Goal: Transaction & Acquisition: Purchase product/service

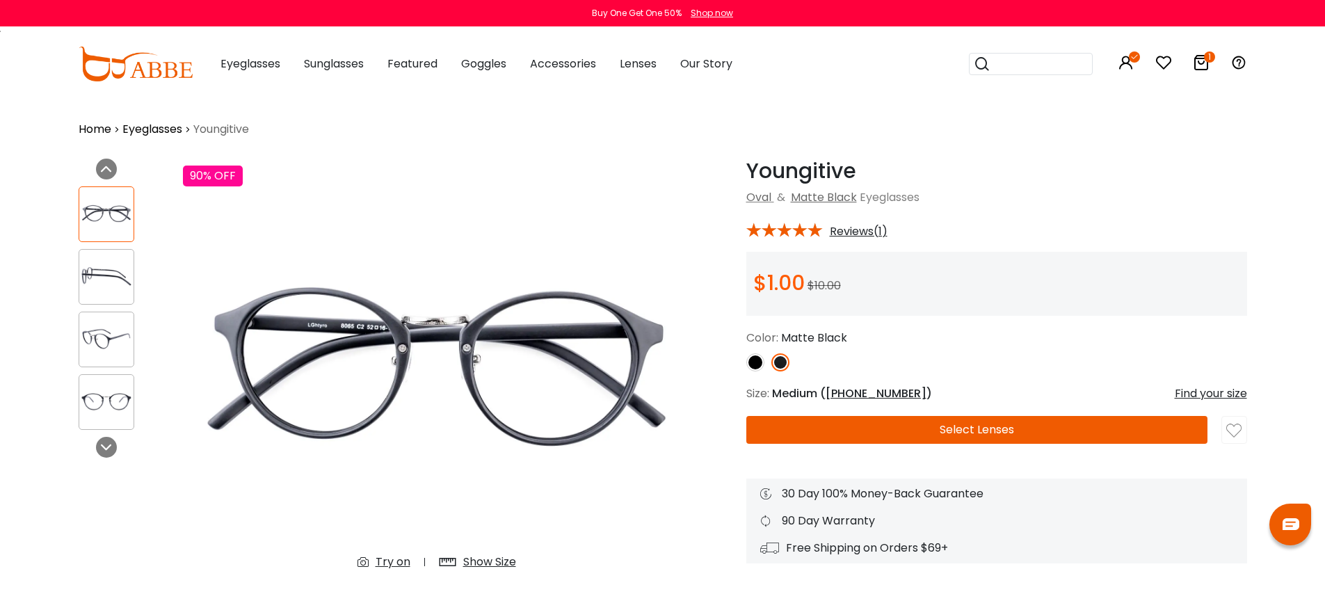
click at [754, 364] on img at bounding box center [755, 362] width 18 height 18
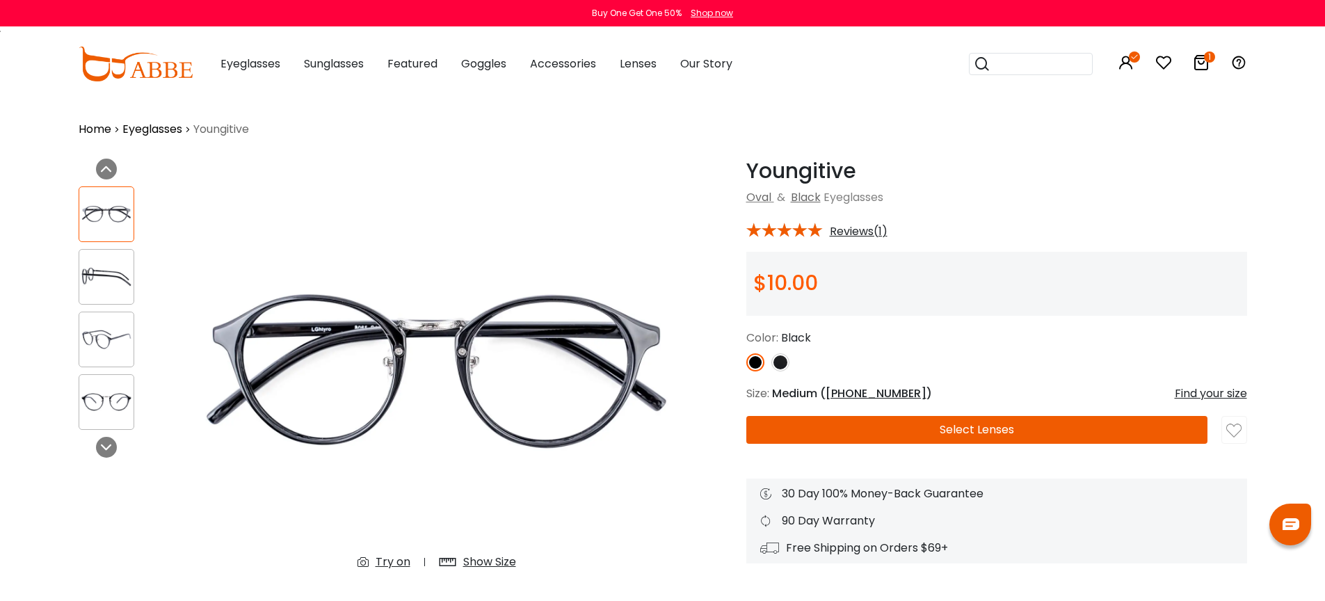
click at [777, 362] on img at bounding box center [780, 362] width 18 height 18
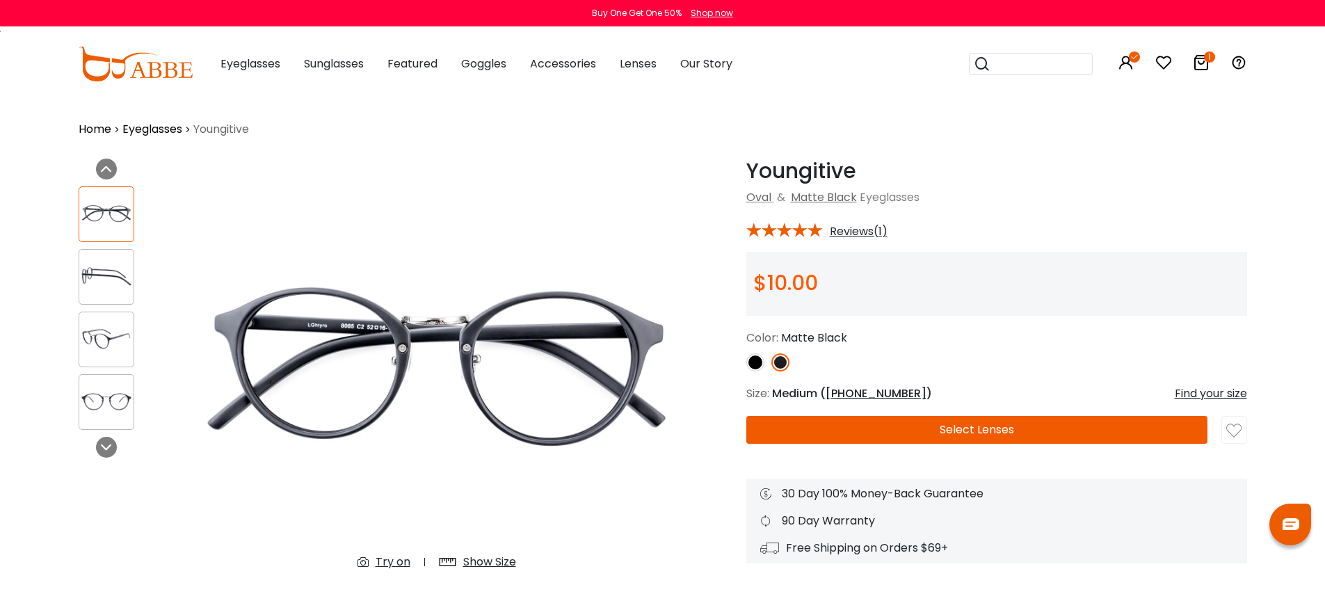
click at [759, 361] on img at bounding box center [755, 362] width 18 height 18
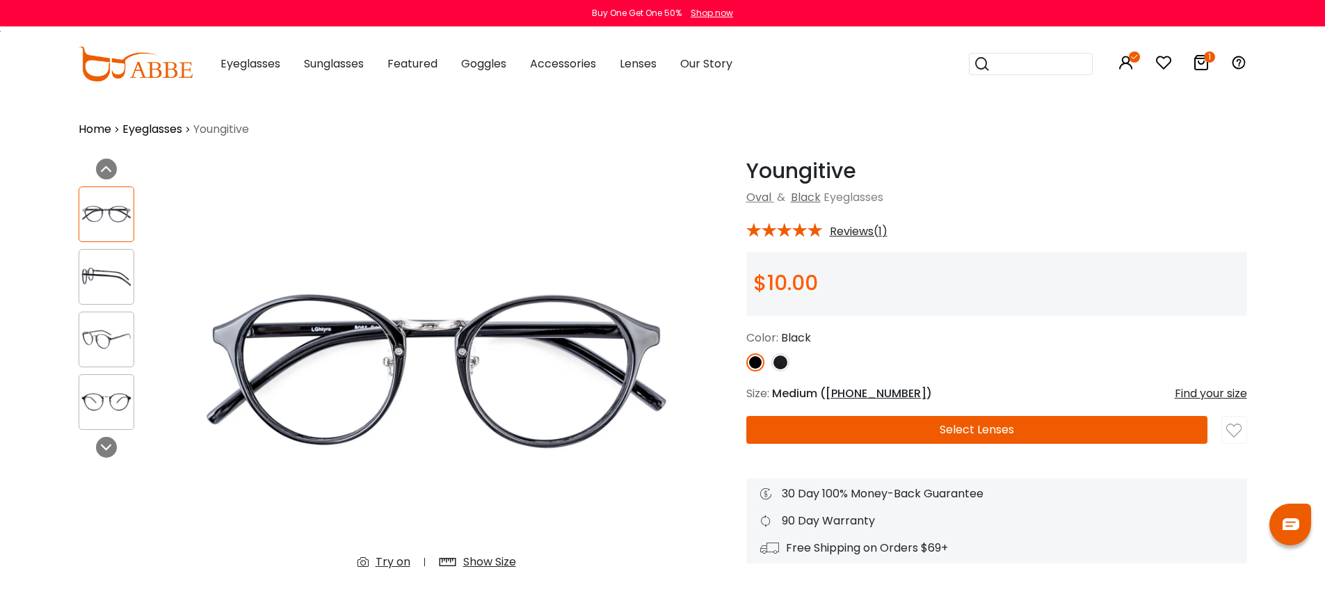
click at [1038, 350] on div "Color: Black" at bounding box center [996, 351] width 501 height 42
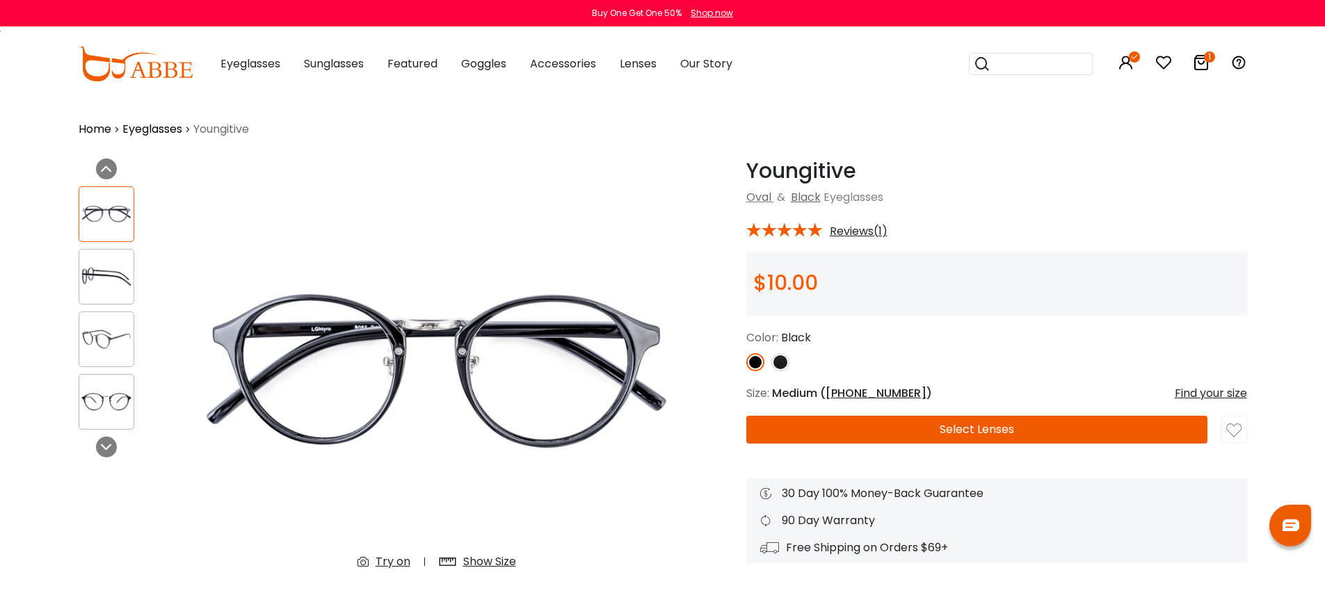
click at [1035, 379] on div "Youngitive Black Oval & Black Eyeglasses * Reviews(1) *" at bounding box center [996, 361] width 501 height 405
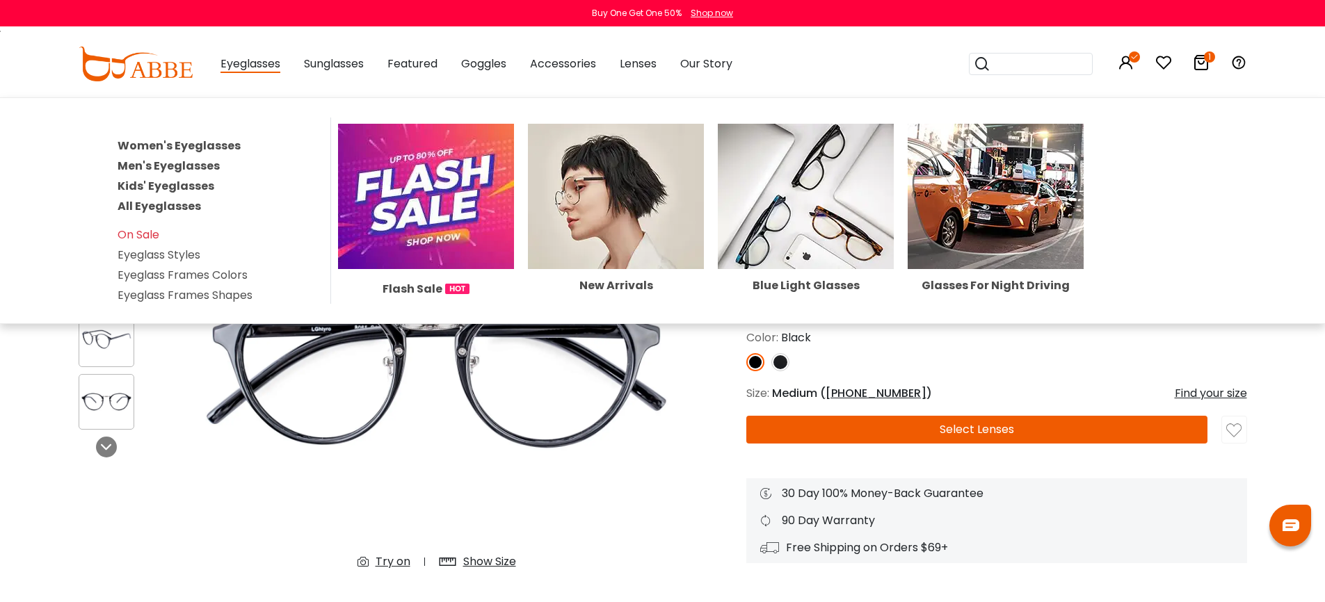
click at [200, 145] on link "Women's Eyeglasses" at bounding box center [179, 146] width 123 height 16
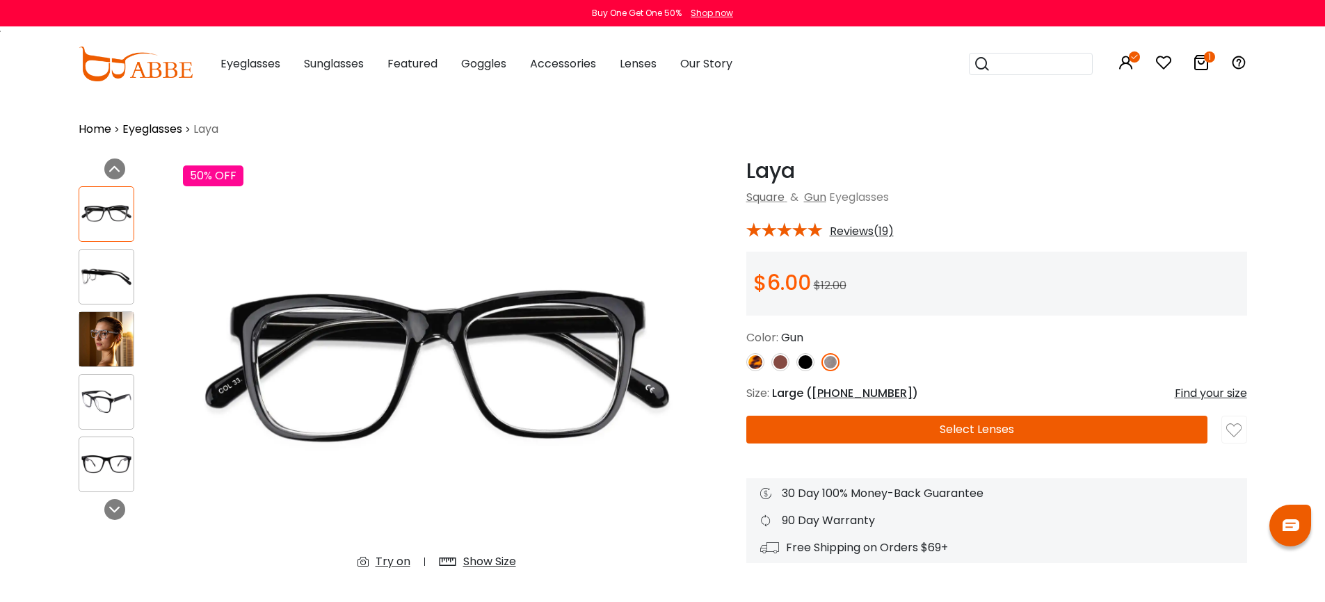
click at [801, 360] on img at bounding box center [805, 362] width 18 height 18
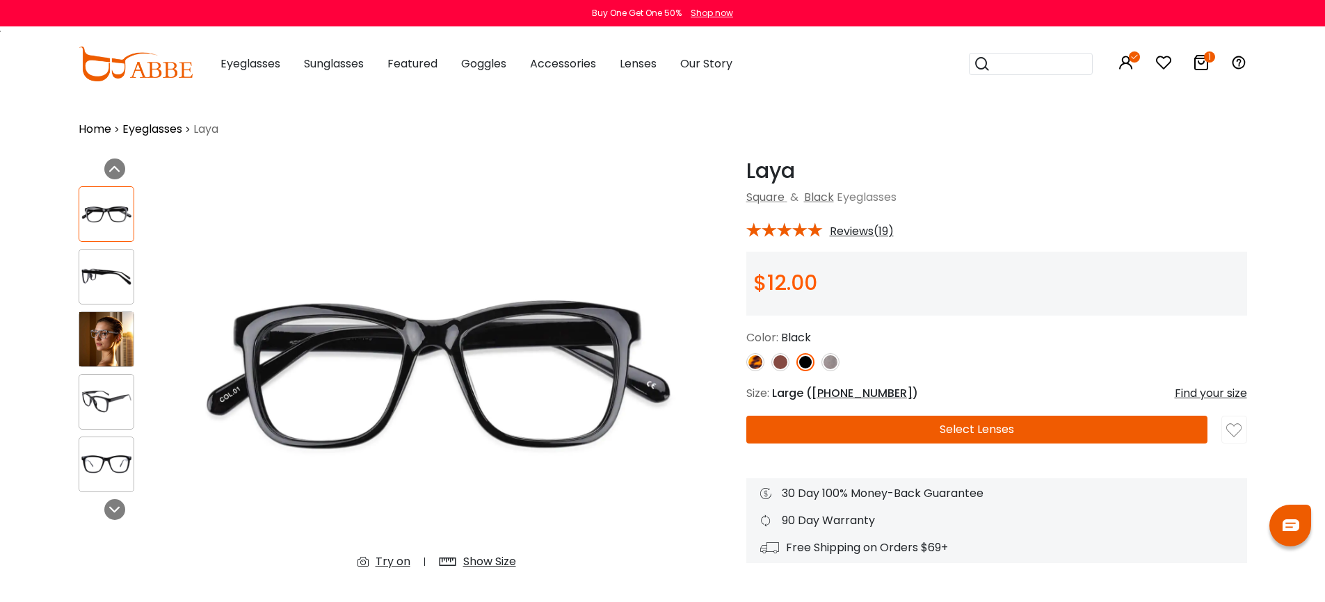
click at [784, 360] on img at bounding box center [780, 362] width 18 height 18
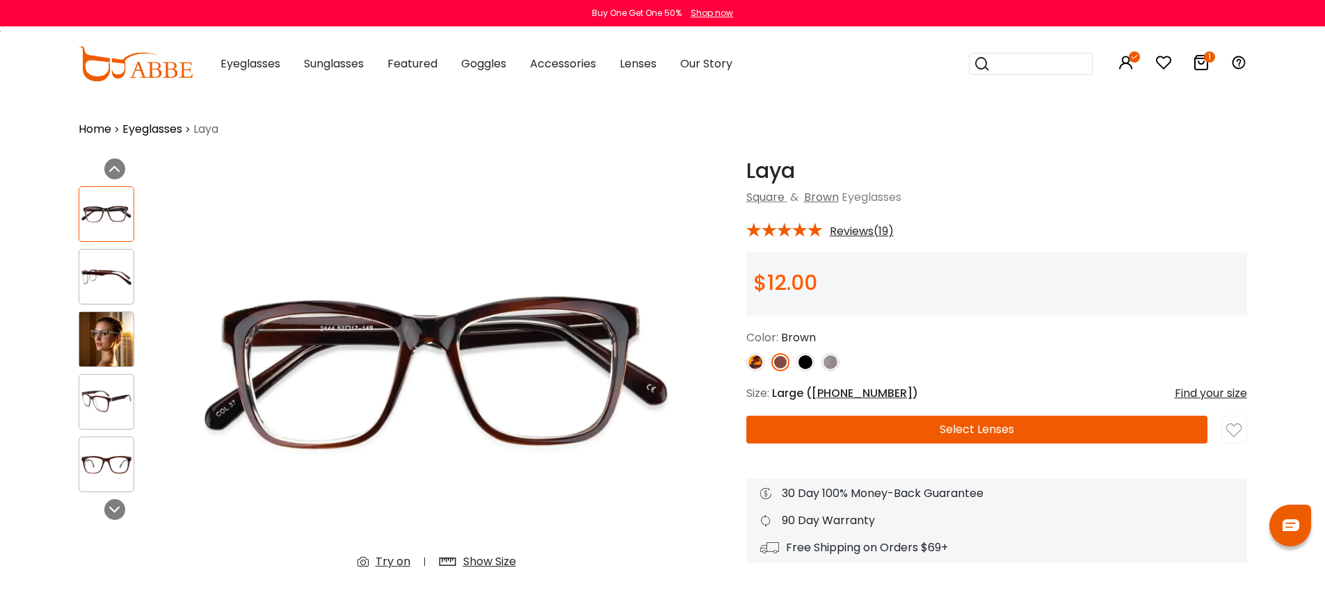
click at [755, 362] on img at bounding box center [755, 362] width 18 height 18
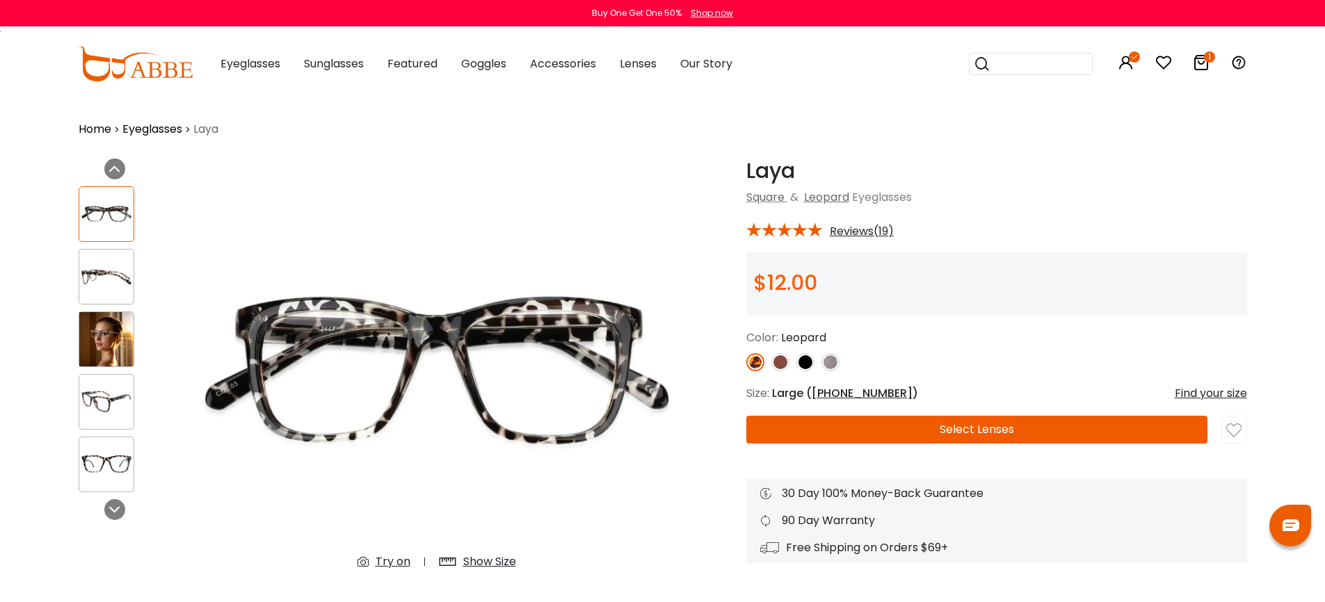
click at [805, 365] on img at bounding box center [805, 362] width 18 height 18
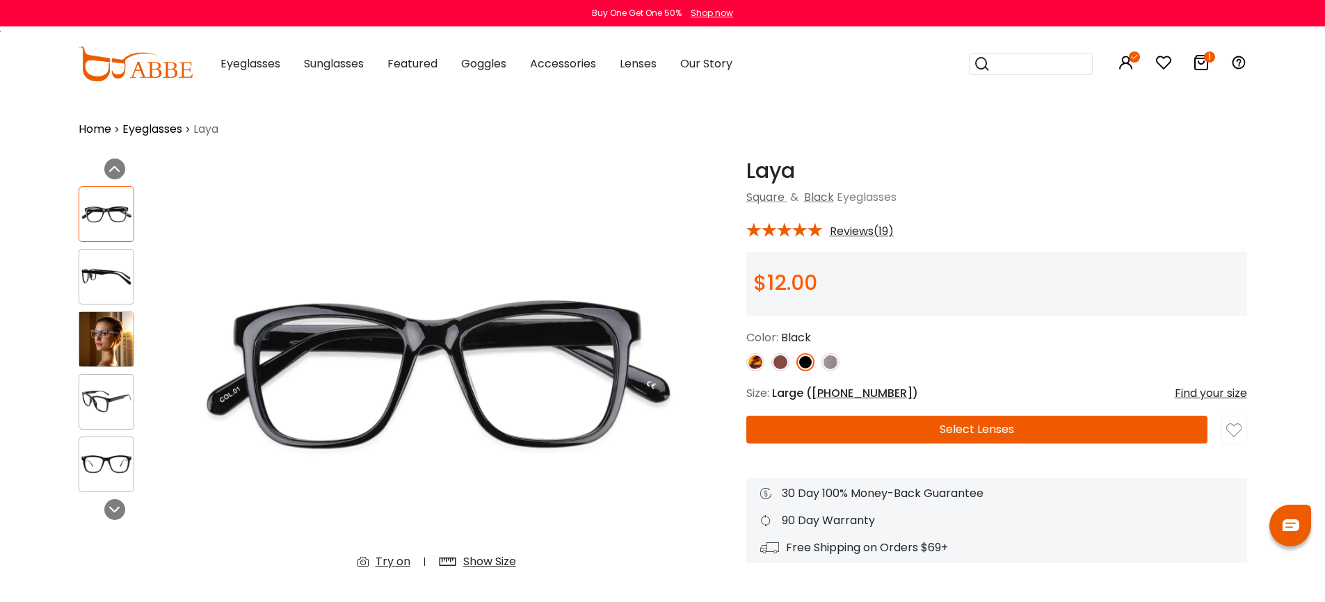
click at [828, 362] on img at bounding box center [830, 362] width 18 height 18
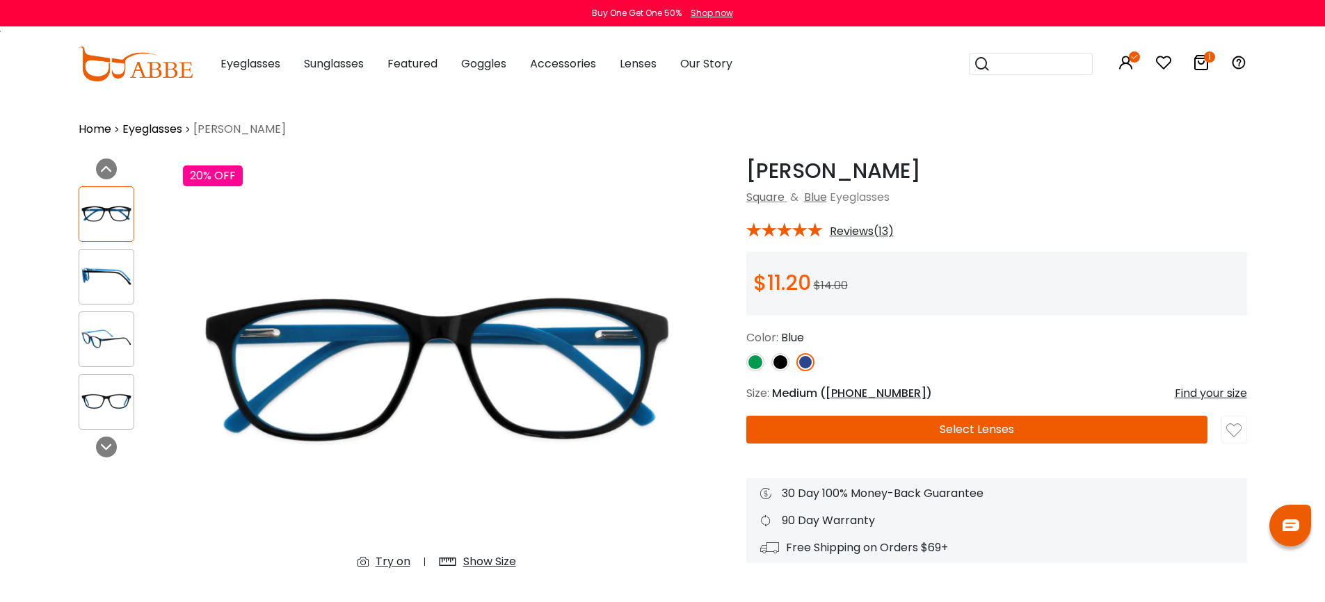
click at [777, 362] on img at bounding box center [780, 362] width 18 height 18
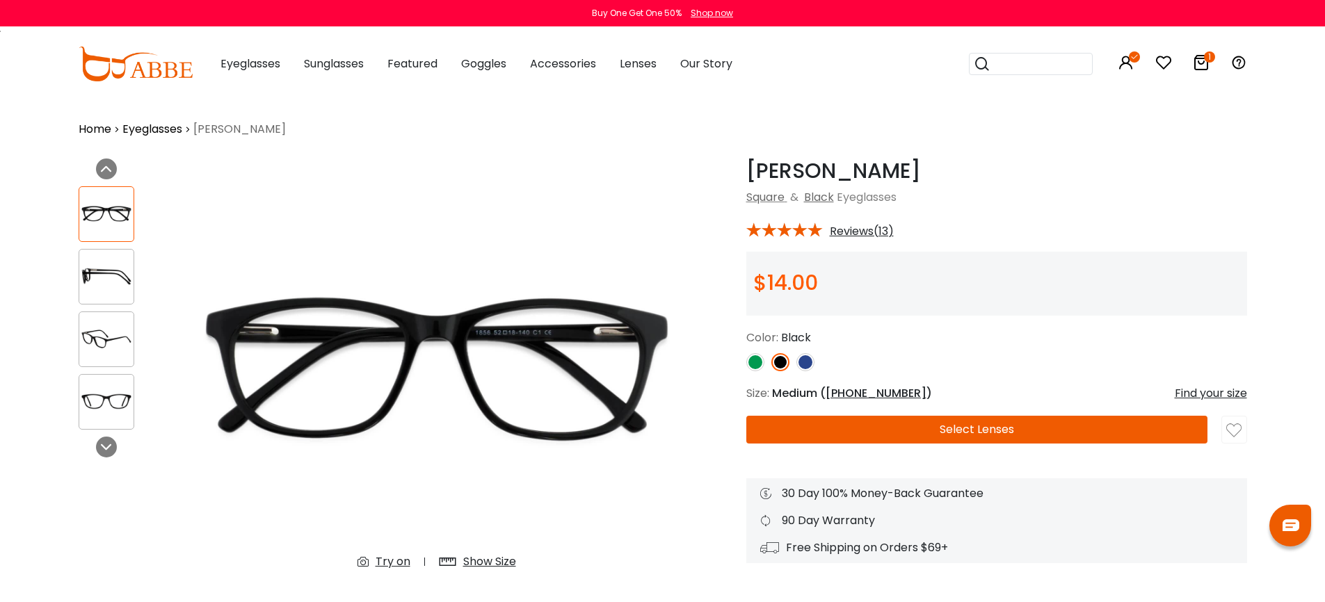
click at [759, 362] on img at bounding box center [755, 362] width 18 height 18
